Goal: Transaction & Acquisition: Purchase product/service

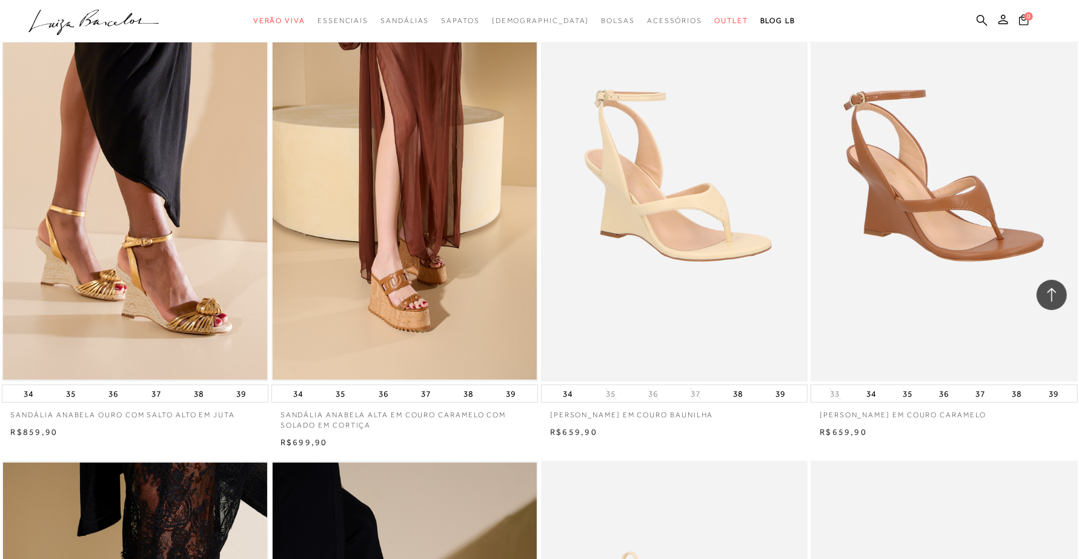
click at [615, 307] on img at bounding box center [674, 182] width 264 height 396
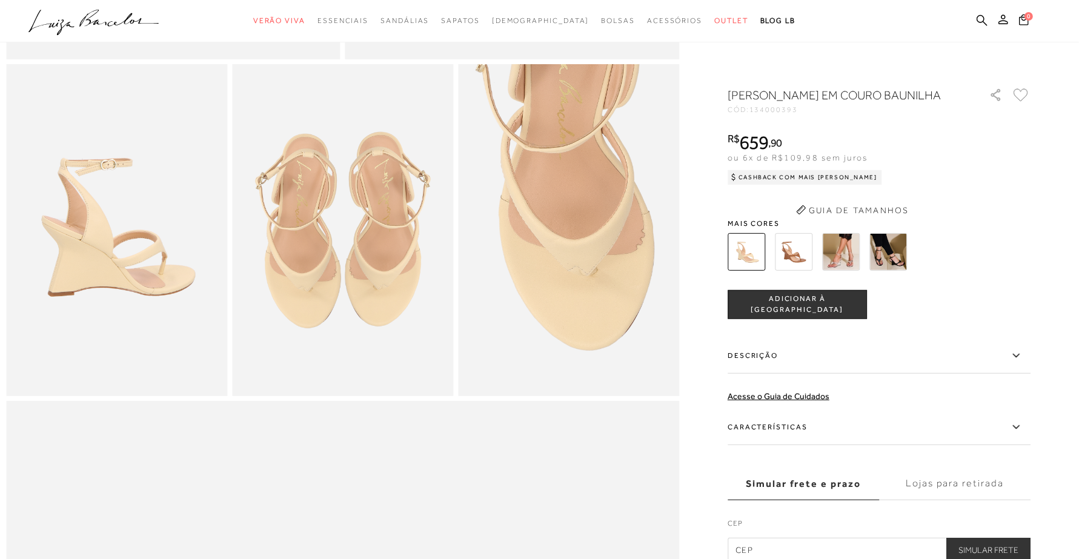
scroll to position [530, 0]
click at [759, 441] on label "Características" at bounding box center [879, 427] width 303 height 35
click at [0, 0] on input "Características" at bounding box center [0, 0] width 0 height 0
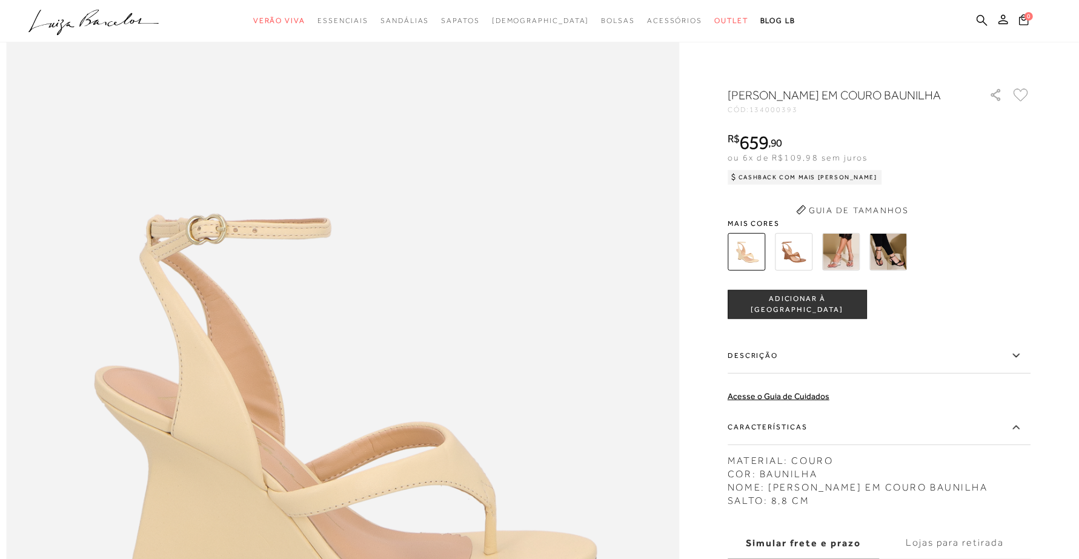
scroll to position [757, 0]
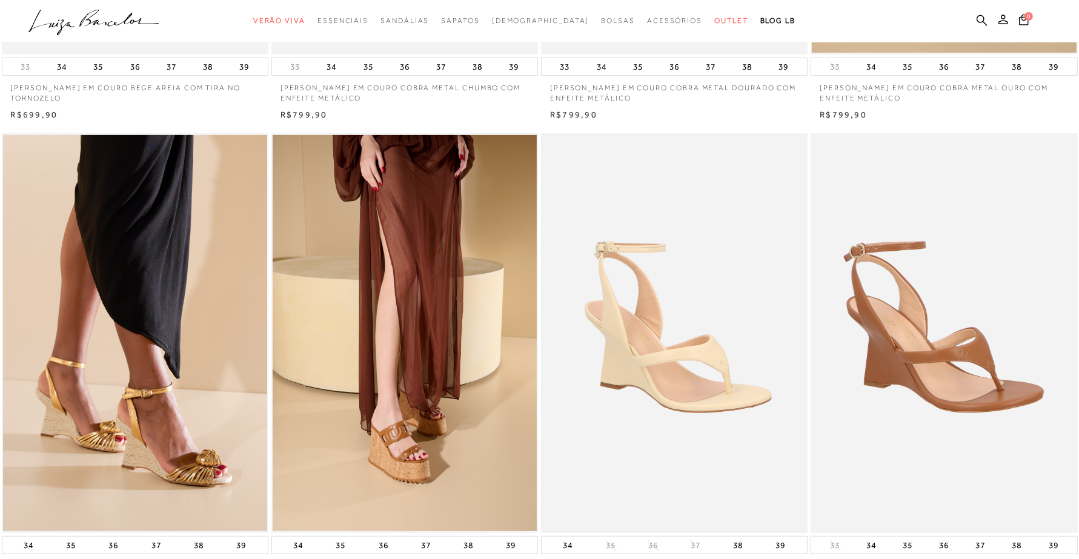
click at [655, 386] on img at bounding box center [674, 333] width 264 height 396
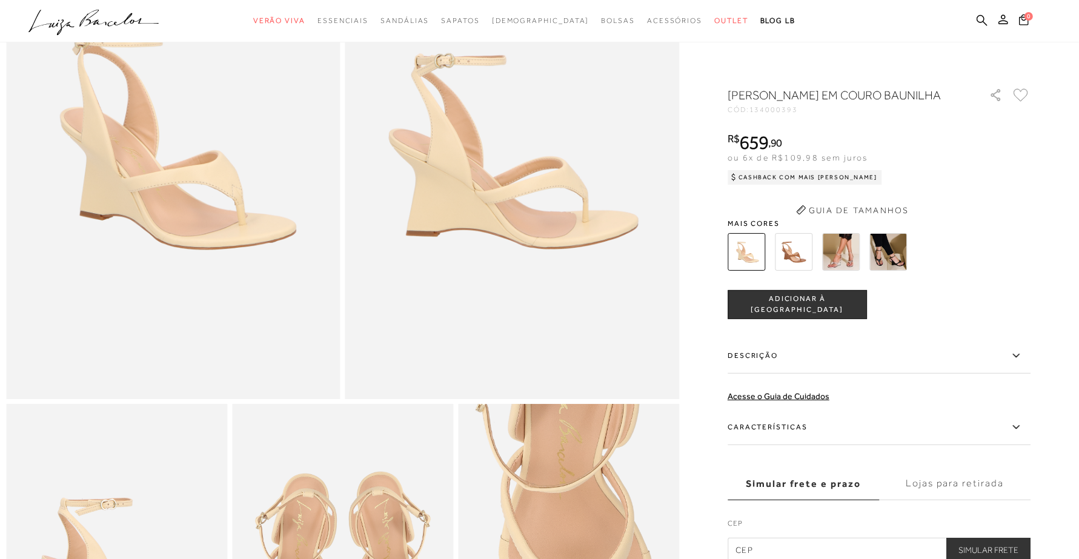
scroll to position [227, 0]
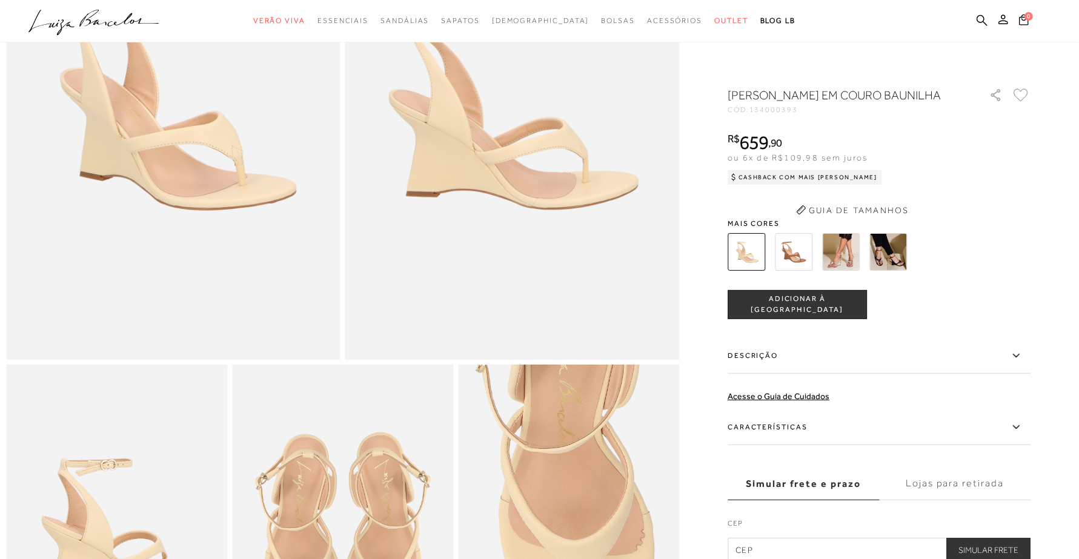
click at [788, 440] on label "Características" at bounding box center [879, 427] width 303 height 35
click at [0, 0] on input "Características" at bounding box center [0, 0] width 0 height 0
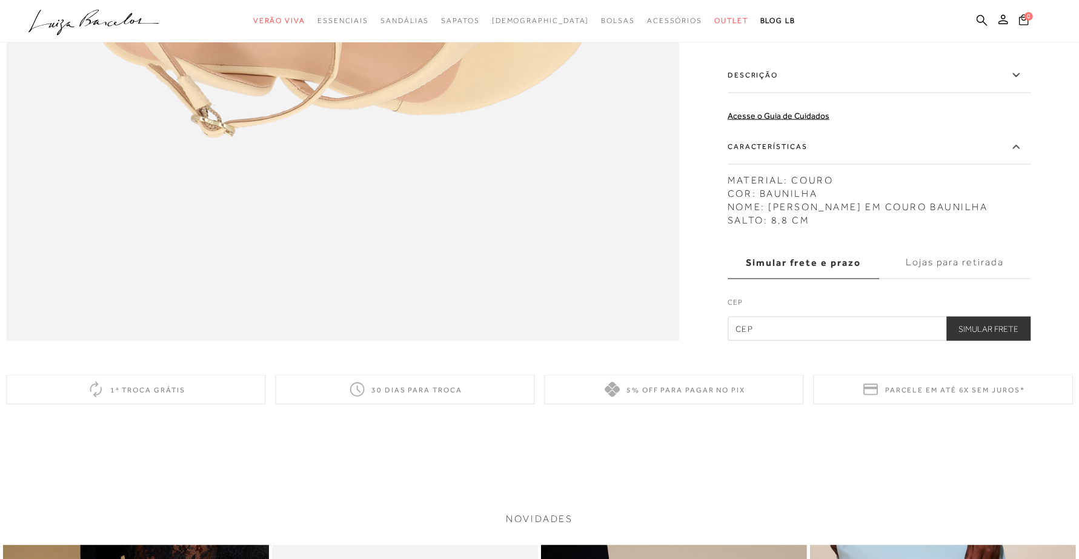
scroll to position [1590, 0]
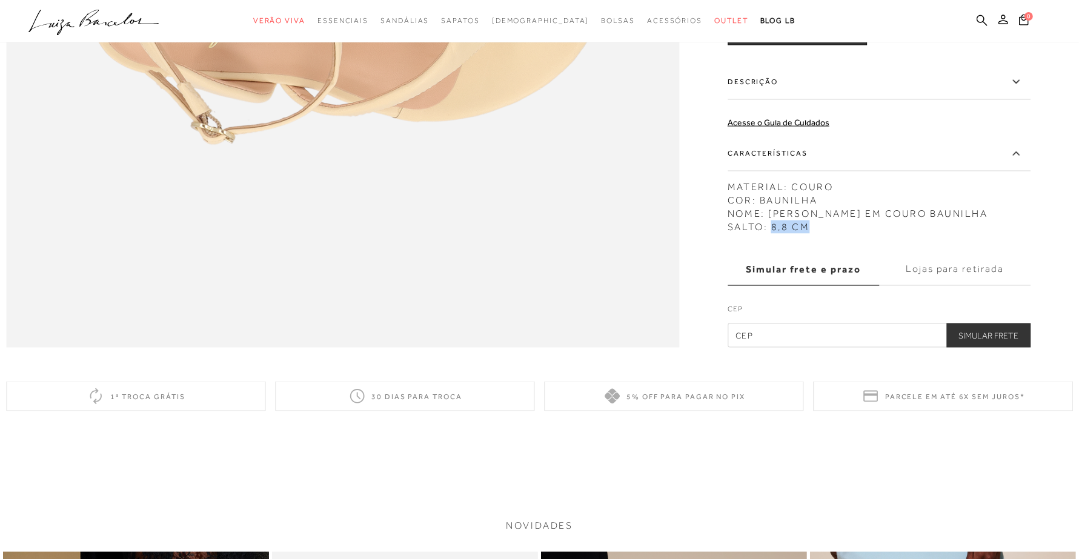
drag, startPoint x: 776, startPoint y: 256, endPoint x: 827, endPoint y: 256, distance: 50.9
click at [827, 234] on div "MATERIAL: COURO COR: BAUNILHA NOME: SANDÁLIA ANABELA DE DEDO EM COURO BAUNILHA …" at bounding box center [879, 203] width 303 height 59
copy div "8,8 CM"
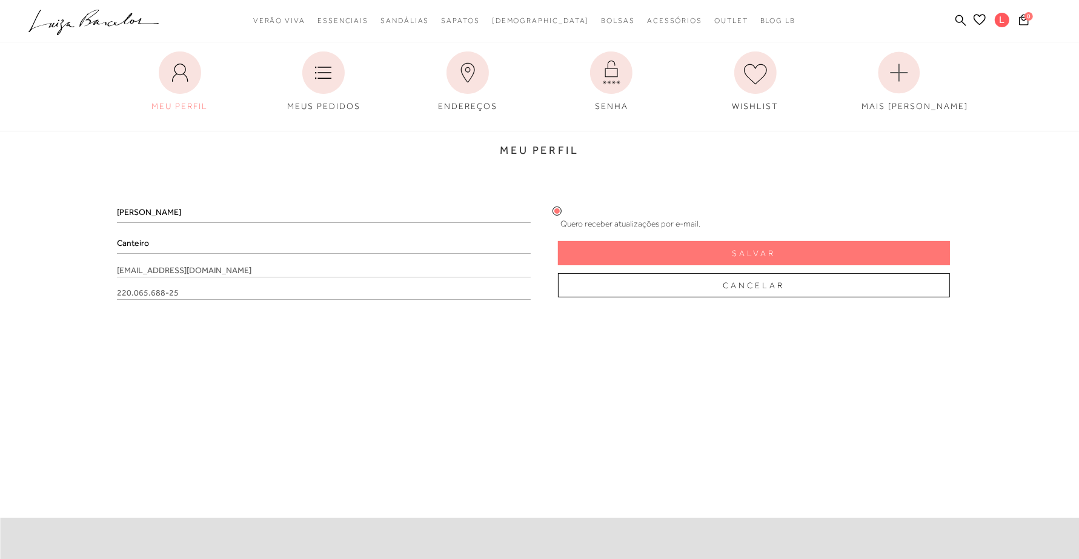
scroll to position [68, 0]
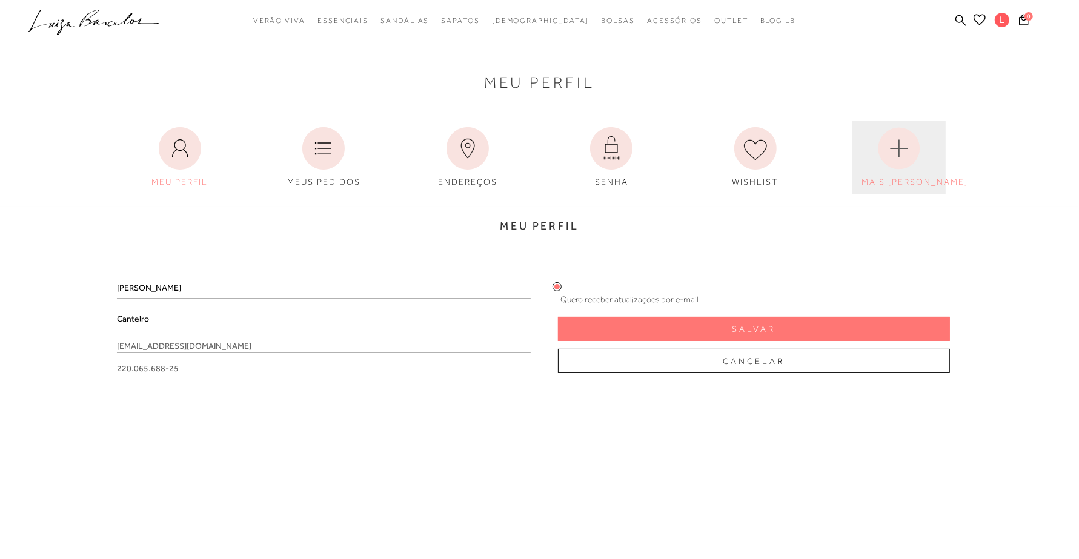
click at [906, 156] on circle at bounding box center [899, 149] width 42 height 42
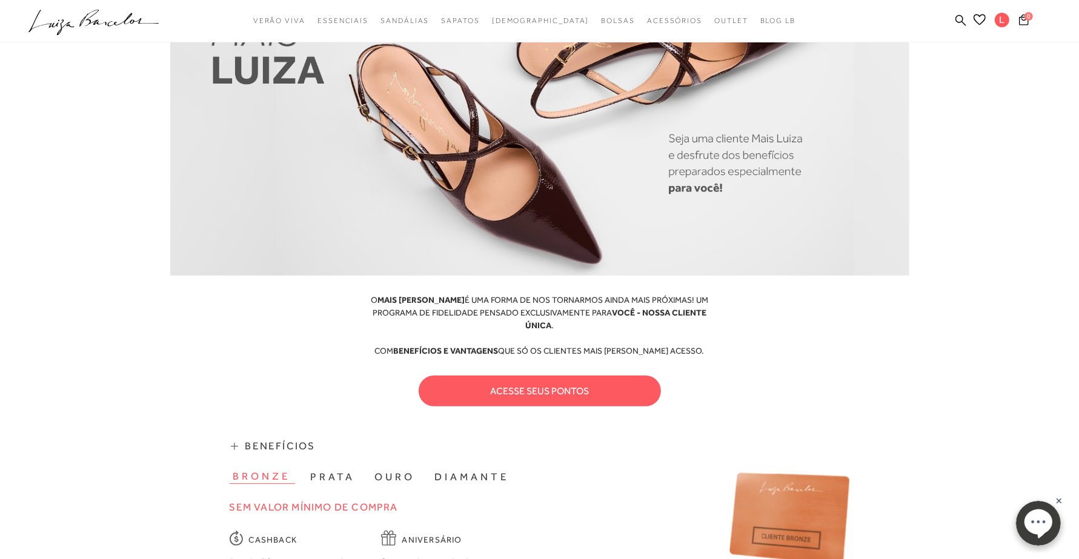
scroll to position [227, 0]
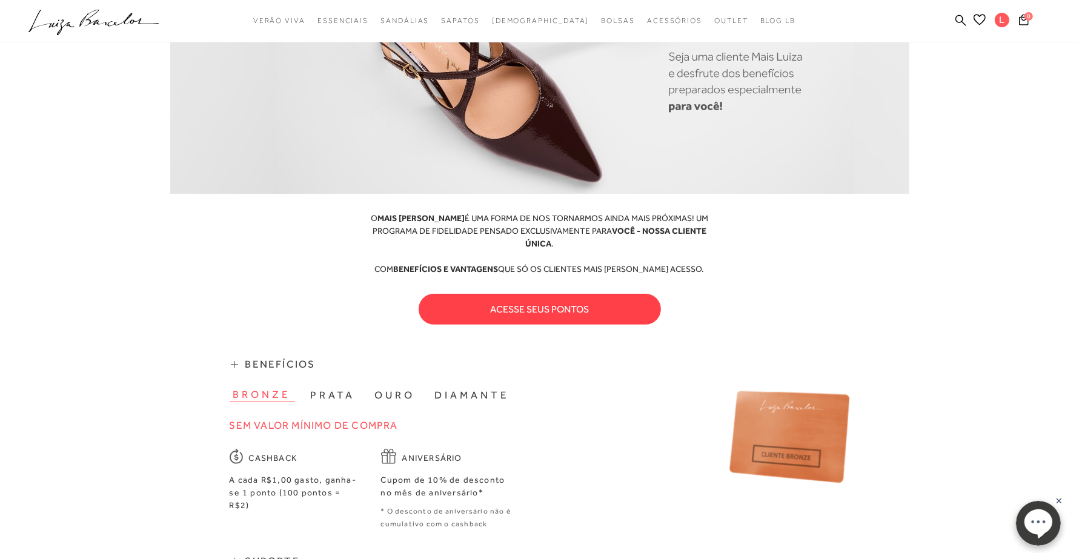
click at [629, 294] on button "acesse seus pontos" at bounding box center [540, 309] width 242 height 31
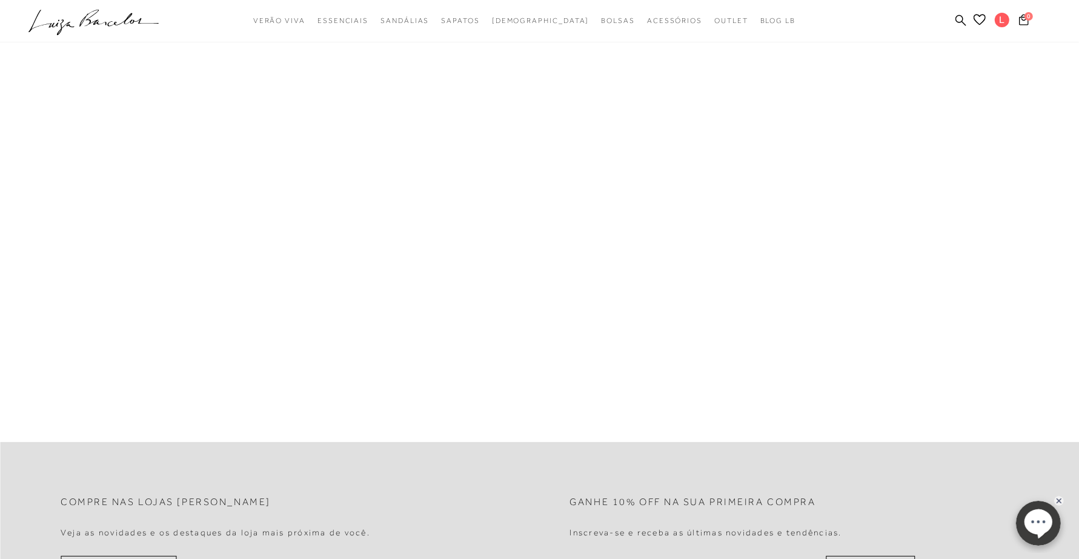
scroll to position [0, 0]
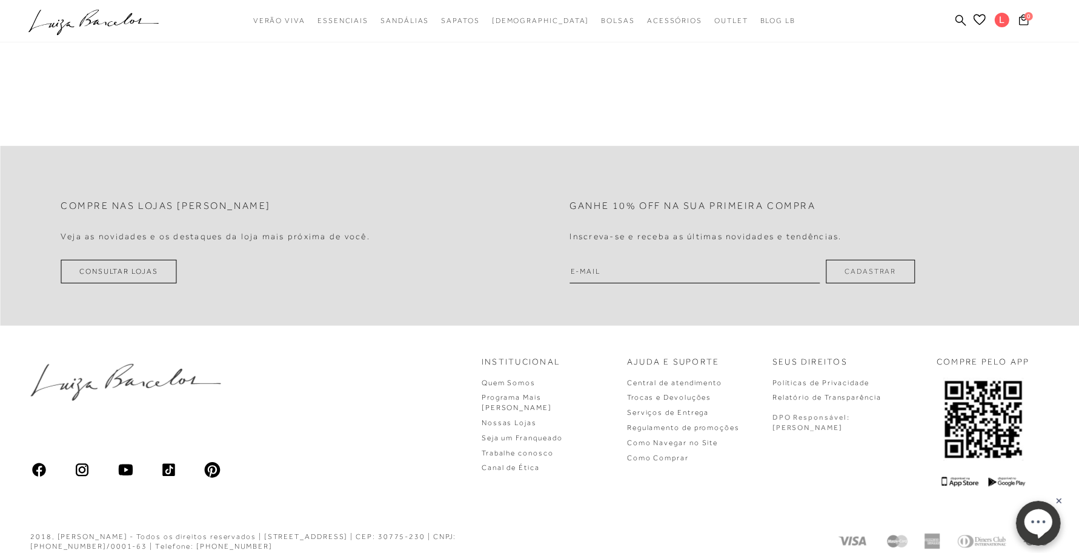
scroll to position [523, 0]
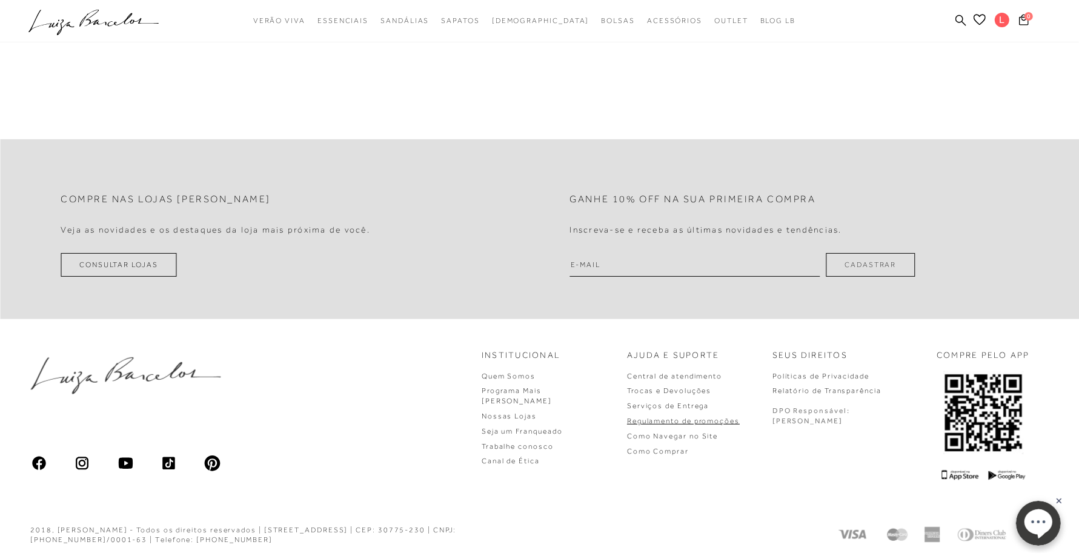
click at [731, 420] on link "Regulamento de promoções" at bounding box center [683, 421] width 113 height 8
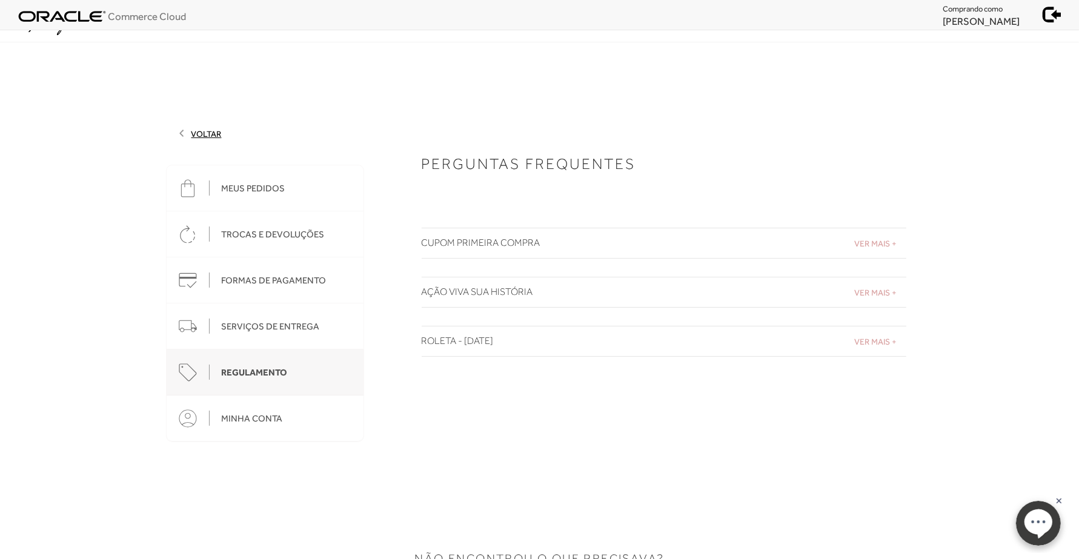
click at [886, 338] on span "VER MAIS +" at bounding box center [876, 342] width 42 height 10
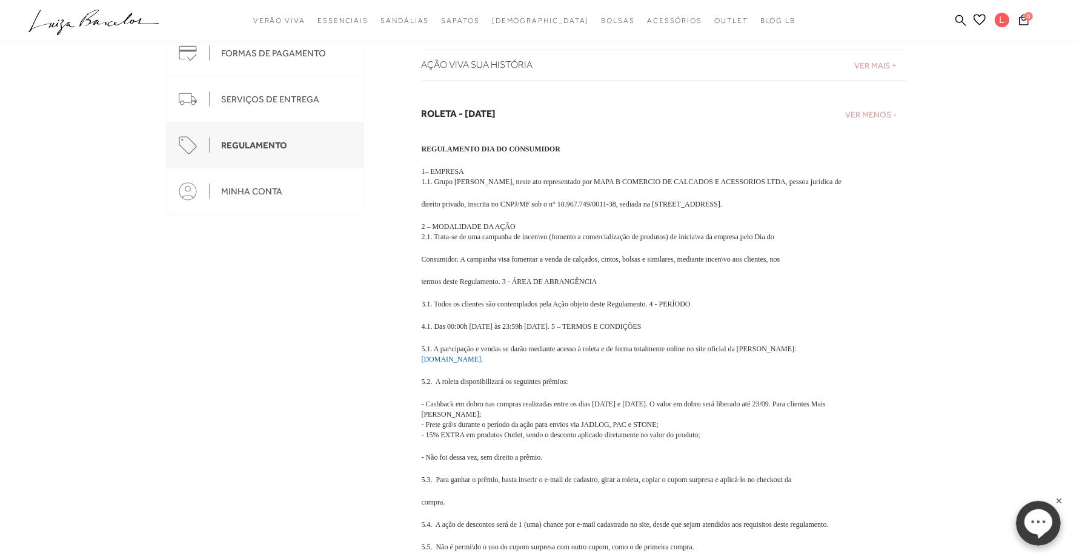
scroll to position [303, 0]
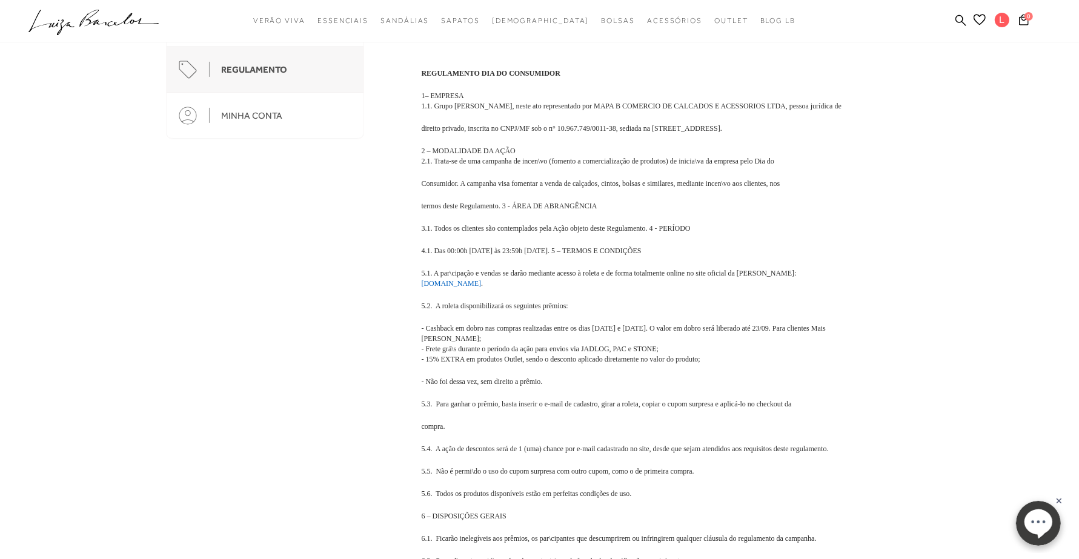
click at [514, 340] on span "- Cashback em dobro nas compras realizadas entre os dias [DATE] e [DATE]. O val…" at bounding box center [624, 333] width 404 height 19
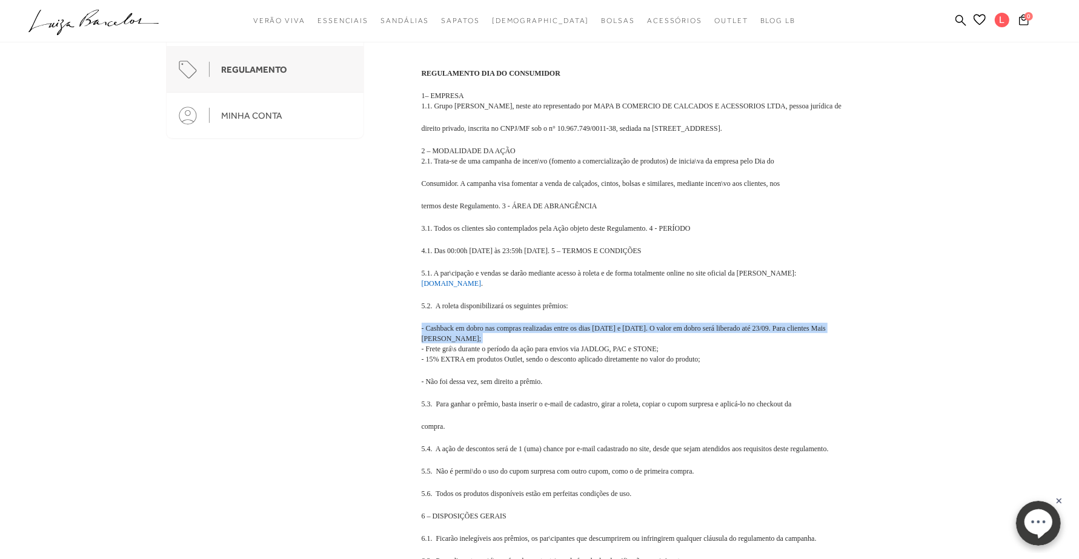
click at [514, 340] on span "- Cashback em dobro nas compras realizadas entre os dias [DATE] e [DATE]. O val…" at bounding box center [624, 333] width 404 height 19
click at [436, 343] on span "- Cashback em dobro nas compras realizadas entre os dias [DATE] e [DATE]. O val…" at bounding box center [624, 333] width 404 height 19
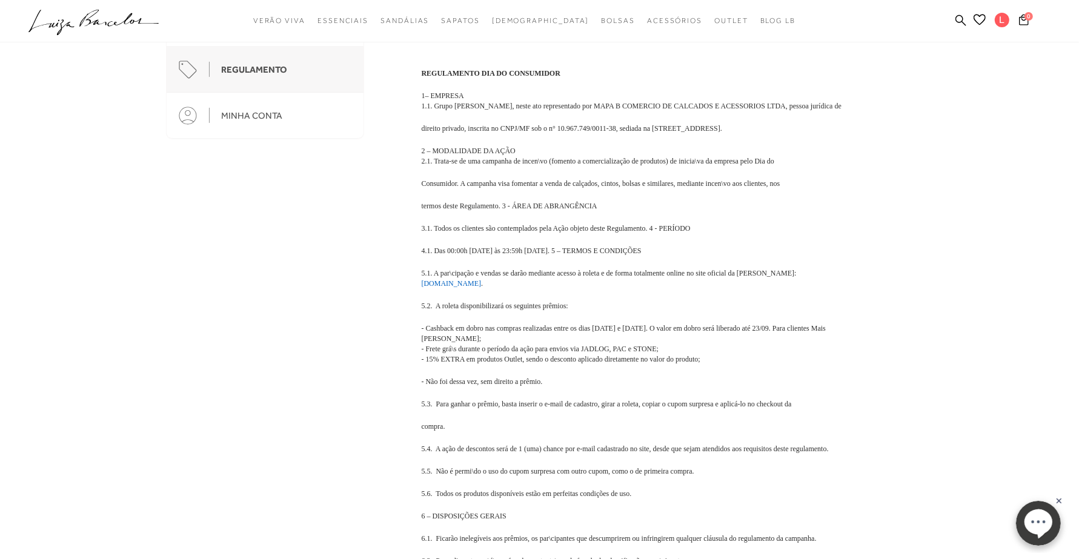
click at [436, 343] on span "- Cashback em dobro nas compras realizadas entre os dias [DATE] e [DATE]. O val…" at bounding box center [624, 333] width 404 height 19
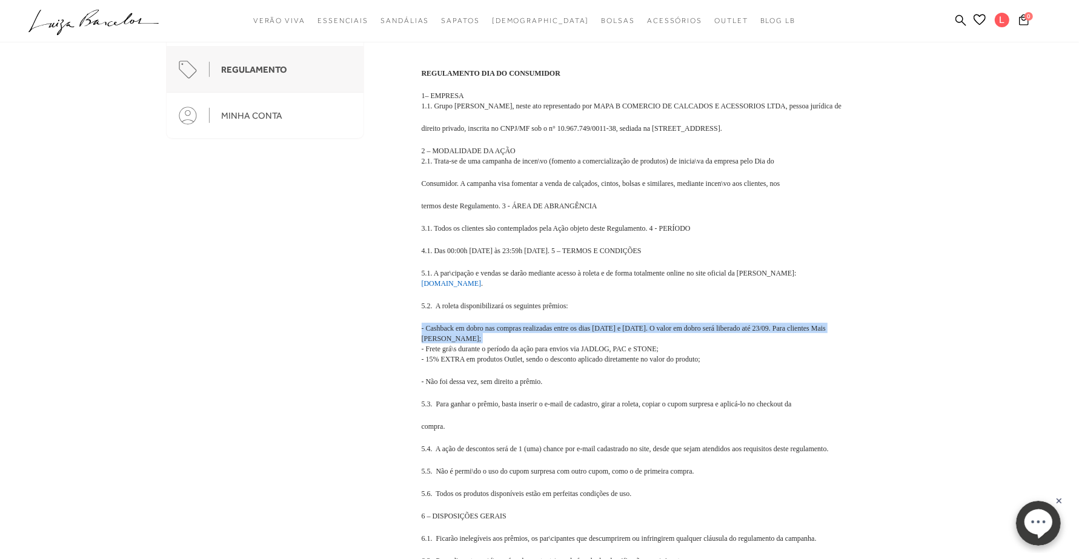
click at [436, 343] on span "- Cashback em dobro nas compras realizadas entre os dias [DATE] e [DATE]. O val…" at bounding box center [624, 333] width 404 height 19
click at [446, 337] on span "- Cashback em dobro nas compras realizadas entre os dias [DATE] e [DATE]. O val…" at bounding box center [624, 333] width 404 height 19
drag, startPoint x: 549, startPoint y: 340, endPoint x: 766, endPoint y: 360, distance: 217.8
click at [847, 353] on p "- Cashback em dobro nas compras realizadas entre os dias [DATE] e [DATE]. O val…" at bounding box center [640, 343] width 436 height 41
click at [503, 348] on p "- Cashback em dobro nas compras realizadas entre os dias [DATE] e [DATE]. O val…" at bounding box center [640, 343] width 436 height 41
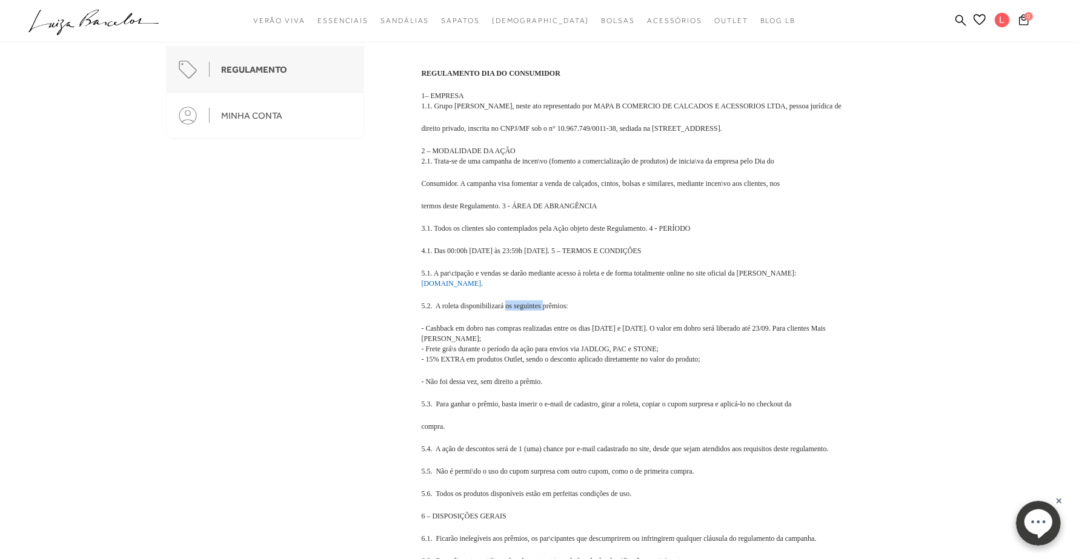
drag, startPoint x: 505, startPoint y: 318, endPoint x: 542, endPoint y: 321, distance: 37.7
click at [542, 310] on span "5.2. A roleta disponibilizará os seguintes prêmios:" at bounding box center [495, 306] width 147 height 8
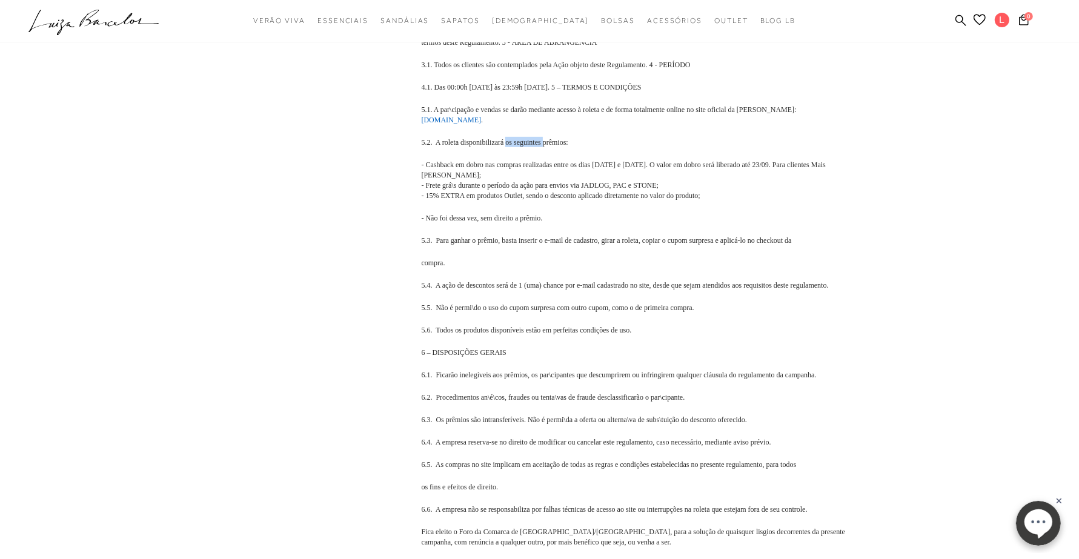
scroll to position [379, 0]
